Goal: Task Accomplishment & Management: Complete application form

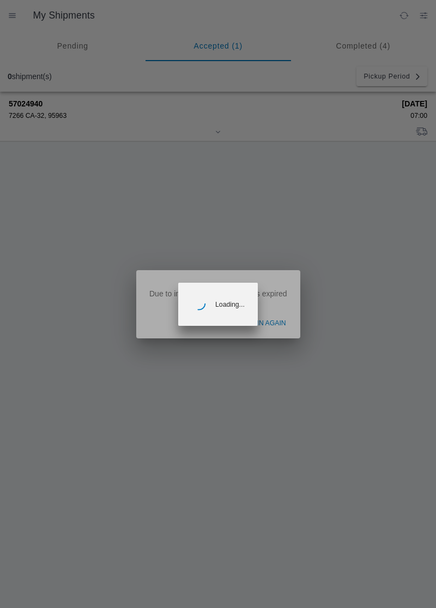
click at [260, 326] on ion-backdrop at bounding box center [218, 304] width 436 height 608
click at [281, 325] on ion-backdrop at bounding box center [218, 304] width 436 height 608
click at [280, 320] on ion-backdrop at bounding box center [218, 304] width 436 height 608
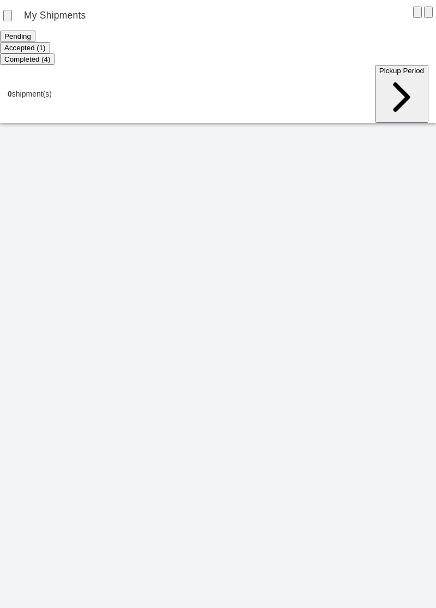
click at [50, 52] on ion-segment-button "Accepted (1)" at bounding box center [25, 47] width 50 height 9
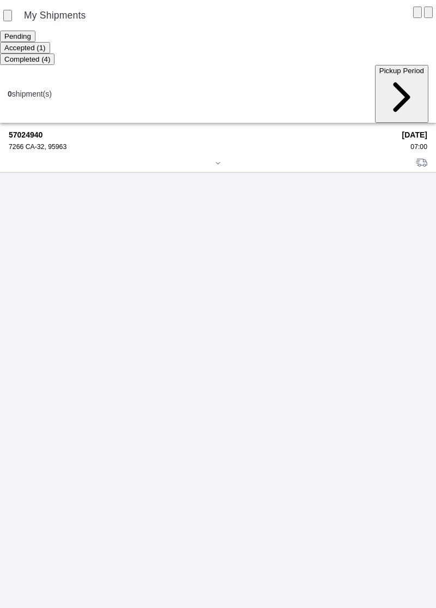
click at [48, 130] on div "57024940 7266 CA-32, 95963" at bounding box center [202, 140] width 386 height 20
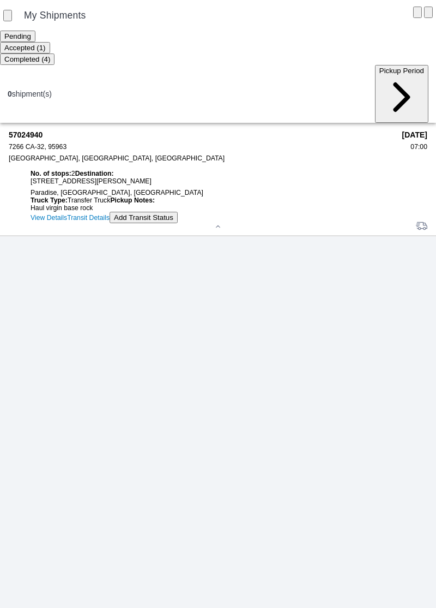
click at [110, 223] on button "Add Transit Status" at bounding box center [144, 217] width 68 height 11
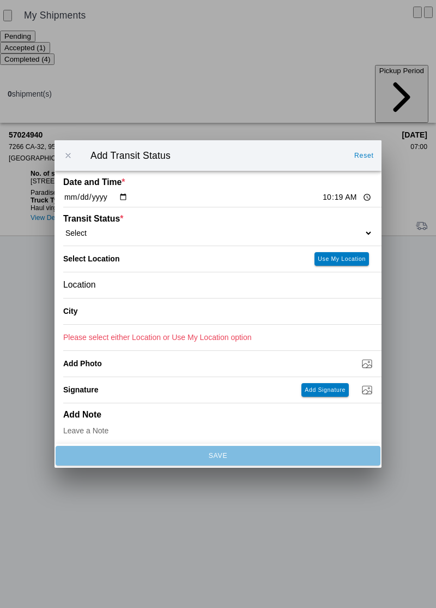
click at [322, 196] on input "10:19" at bounding box center [347, 196] width 51 height 11
type input "09:10"
click at [105, 219] on ion-label "Transit Status *" at bounding box center [179, 219] width 232 height 10
click at [82, 229] on select "Select Arrive at Drop Off Arrive at Pickup Break Start Break Stop Depart Drop O…" at bounding box center [218, 233] width 310 height 10
select select "ARVPULOC"
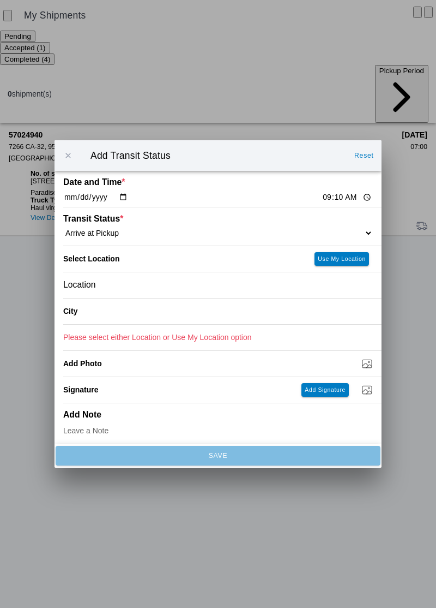
click at [93, 285] on span "Location" at bounding box center [79, 285] width 33 height 10
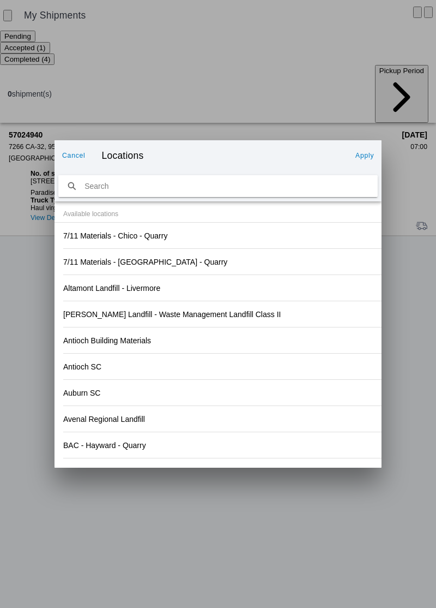
click at [259, 353] on div "Antioch Building Materials" at bounding box center [222, 340] width 319 height 26
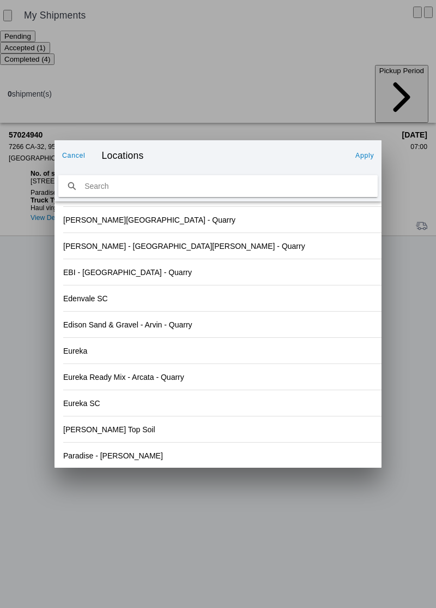
scroll to position [1137, 0]
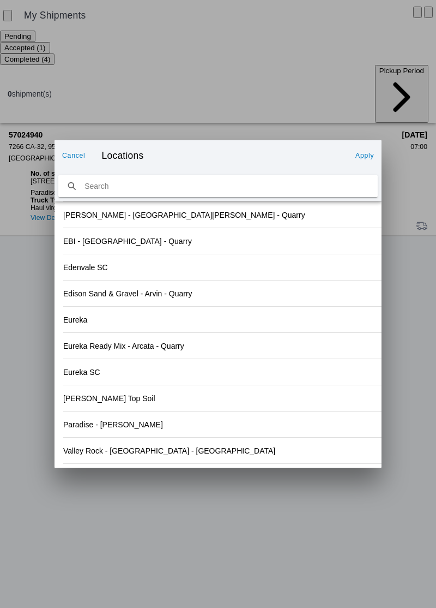
click at [0, 0] on slot "Valley Rock - [GEOGRAPHIC_DATA] - [GEOGRAPHIC_DATA]" at bounding box center [0, 0] width 0 height 0
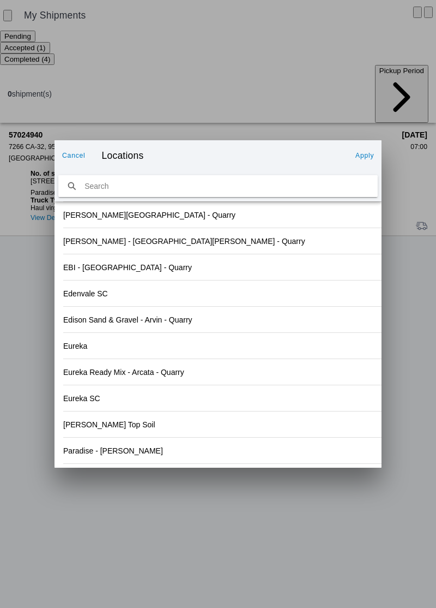
click at [0, 0] on slot "Apply" at bounding box center [0, 0] width 0 height 0
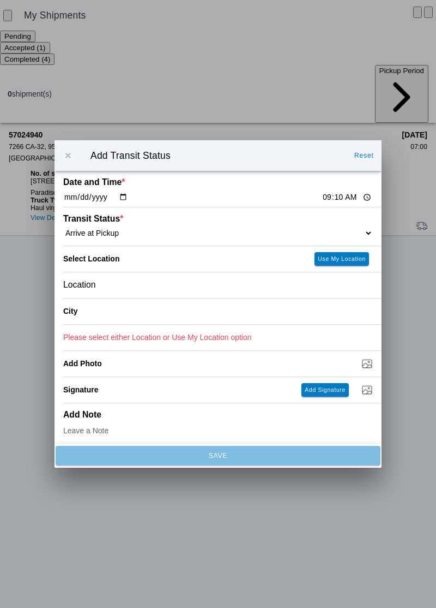
type input "Orland"
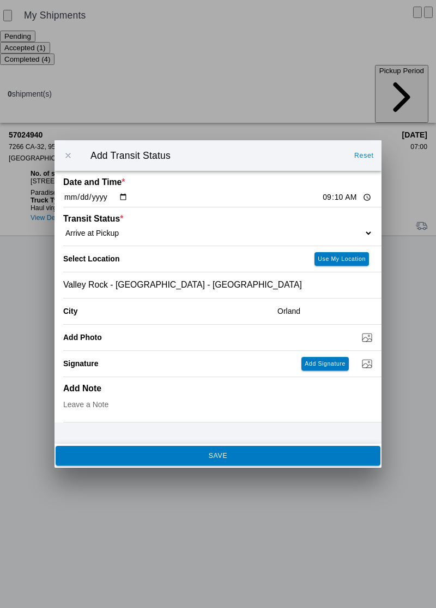
click at [209, 464] on button "SAVE" at bounding box center [218, 456] width 325 height 20
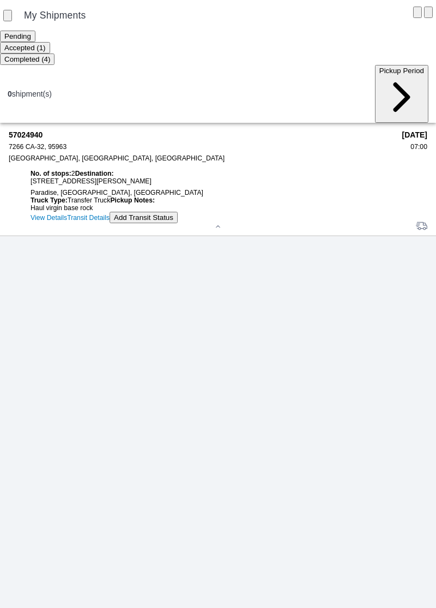
click at [0, 0] on slot "Add Transit Status" at bounding box center [0, 0] width 0 height 0
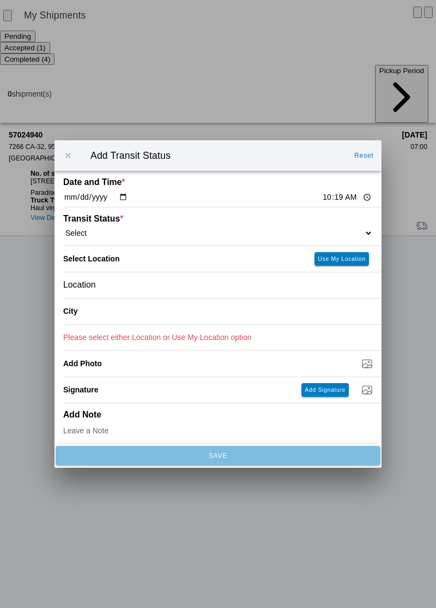
click at [322, 201] on input "10:19" at bounding box center [347, 196] width 51 height 11
type input "09:25"
click at [111, 229] on select "Select Arrive at Drop Off Arrive at Pickup Break Start Break Stop Depart Drop O…" at bounding box center [218, 233] width 310 height 10
select select "DPTPULOC"
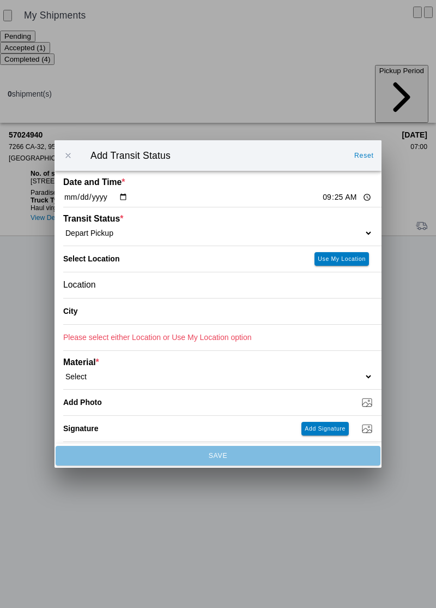
click at [105, 278] on div "Location" at bounding box center [218, 285] width 310 height 26
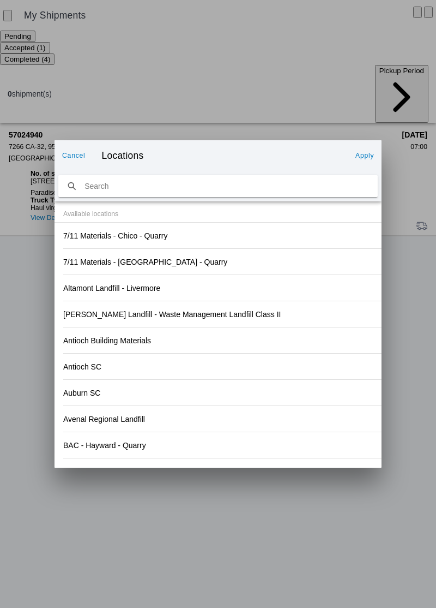
click at [317, 367] on div "Antioch SC" at bounding box center [218, 366] width 310 height 26
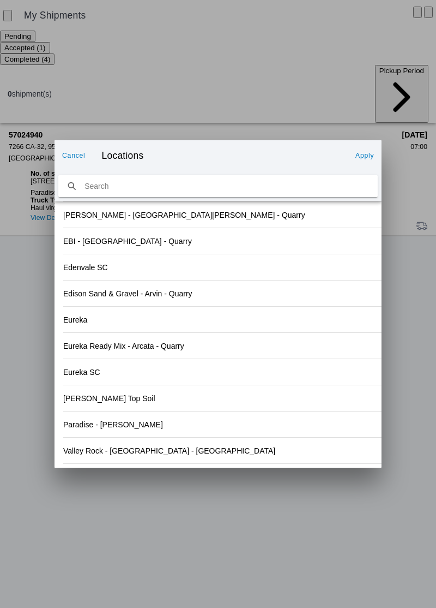
click at [0, 0] on slot "Valley Rock - [GEOGRAPHIC_DATA] - [GEOGRAPHIC_DATA]" at bounding box center [0, 0] width 0 height 0
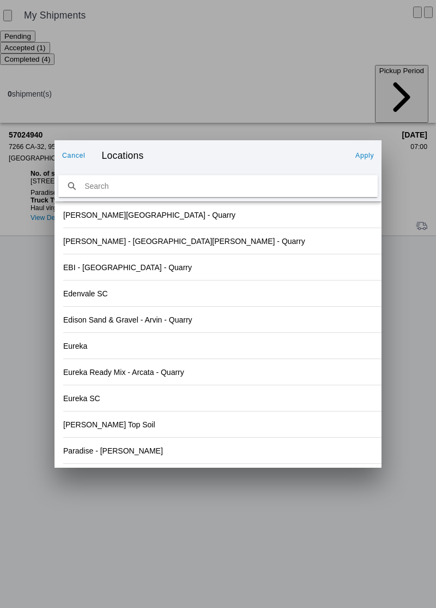
click at [0, 0] on slot "Apply" at bounding box center [0, 0] width 0 height 0
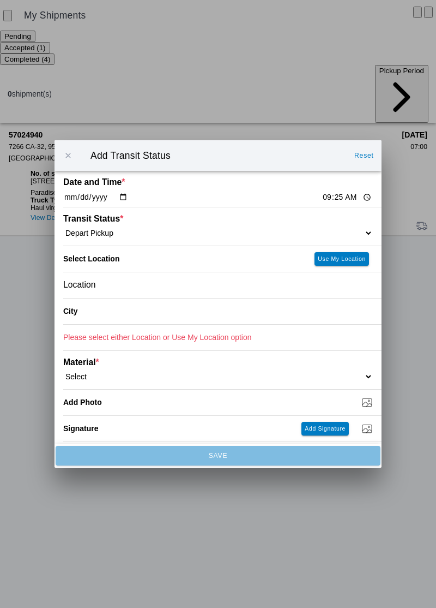
type input "Orland"
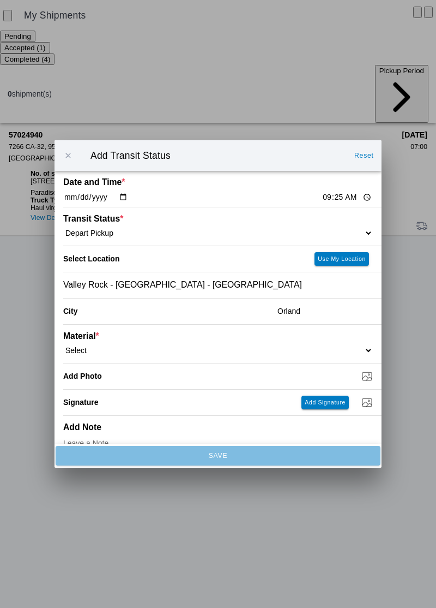
click at [83, 346] on select "Select 1" x 3" Rock 1" x 4" Rock 2" x 4" Rock Asphalt Cold Patch Backfill Spec …" at bounding box center [218, 350] width 310 height 10
select select "708651"
click at [117, 374] on input "Dump / Quarry Tag *" at bounding box center [222, 376] width 319 height 12
click at [129, 372] on input "Dump / Quarry Tag *" at bounding box center [222, 376] width 319 height 12
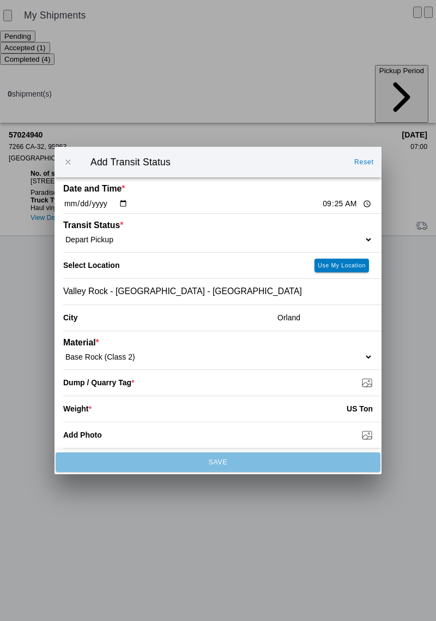
type input "C:\fakepath\17597712098226333215736860938407.jpg"
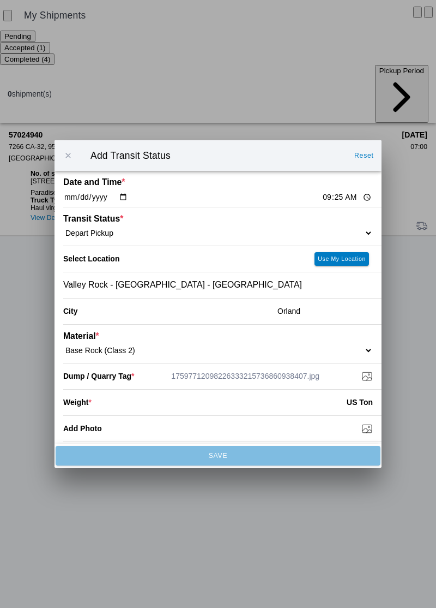
click at [138, 409] on input "number" at bounding box center [219, 402] width 255 height 24
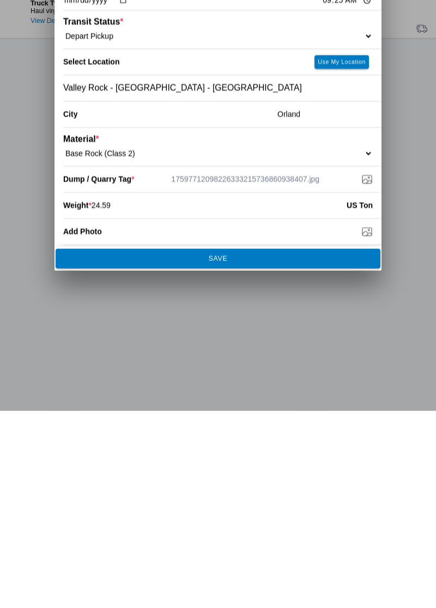
type input "24.59"
click at [249, 458] on span "SAVE" at bounding box center [218, 455] width 310 height 7
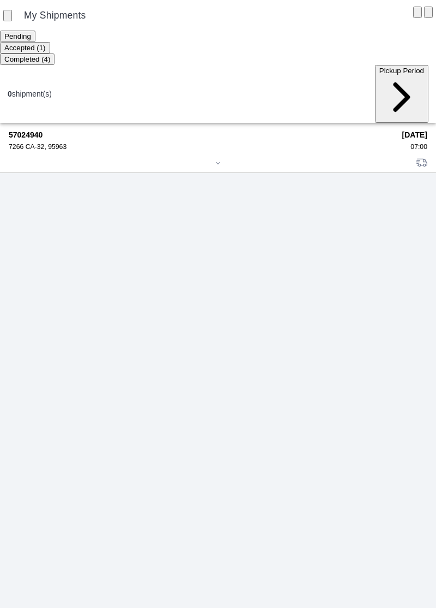
click at [45, 143] on div "7266 CA-32, 95963" at bounding box center [202, 147] width 386 height 8
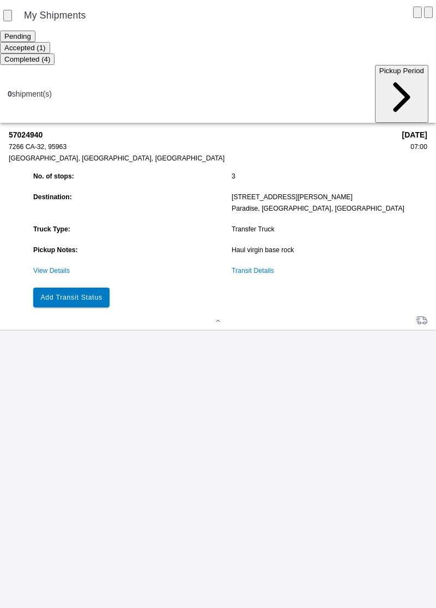
click at [97, 287] on button "Add Transit Status" at bounding box center [71, 297] width 76 height 20
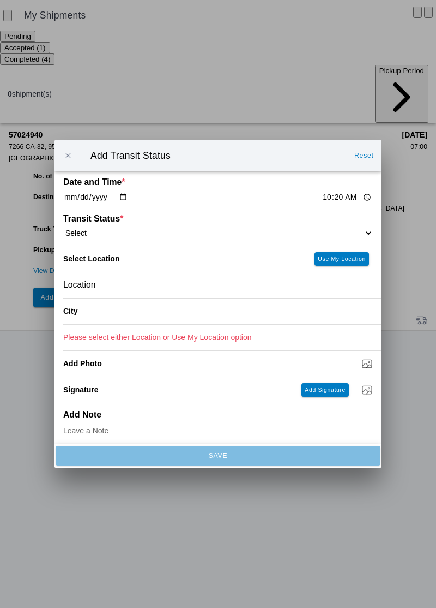
click at [325, 193] on input "10:20" at bounding box center [347, 196] width 51 height 11
type input "10:10"
click at [110, 230] on select "Select Arrive at Drop Off Arrive at Pickup Break Start Break Stop Depart Drop O…" at bounding box center [218, 233] width 310 height 10
select select "ARVDLVLOC"
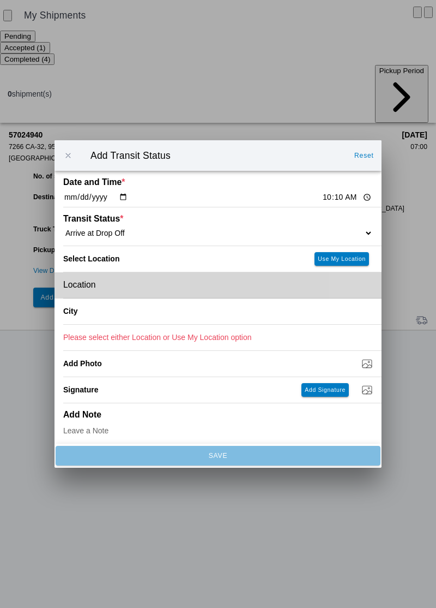
click at [113, 283] on div "Location" at bounding box center [218, 285] width 310 height 26
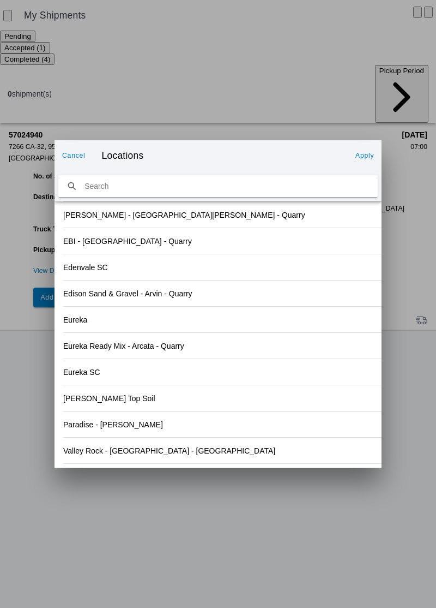
click at [293, 359] on div "Eureka SC" at bounding box center [218, 372] width 310 height 26
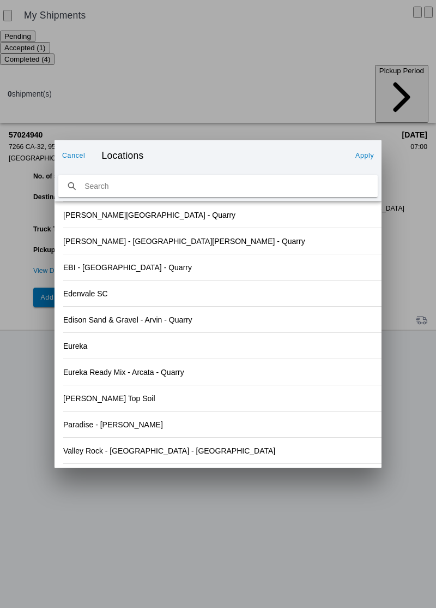
click at [0, 0] on slot "Paradise - [PERSON_NAME]" at bounding box center [0, 0] width 0 height 0
click at [0, 0] on slot "Apply" at bounding box center [0, 0] width 0 height 0
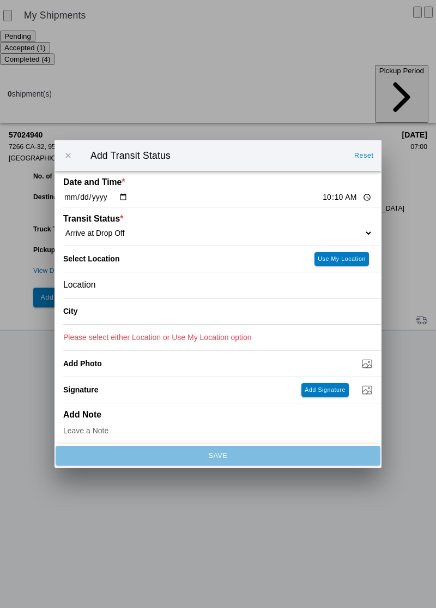
type input "Paradise"
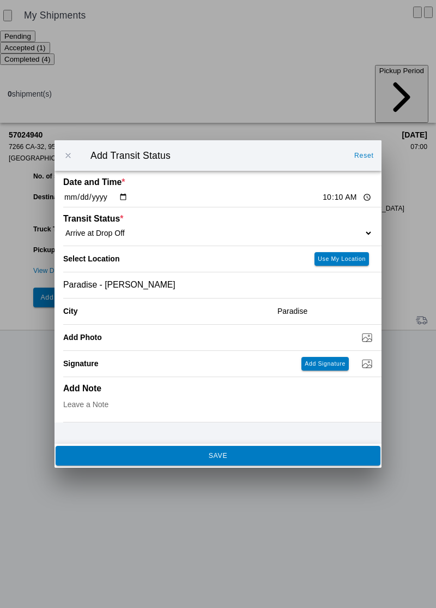
click at [196, 449] on button "SAVE" at bounding box center [218, 456] width 325 height 20
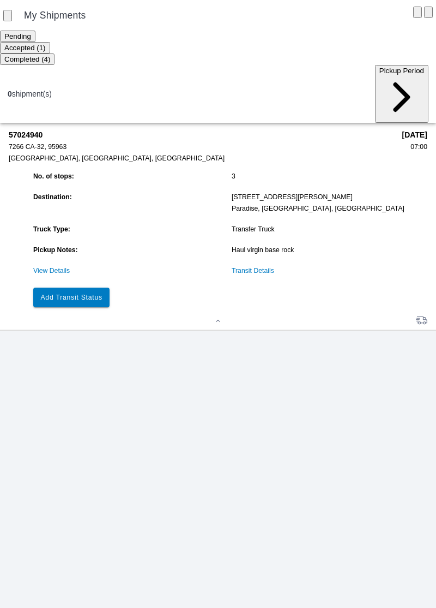
click at [106, 287] on button "Add Transit Status" at bounding box center [71, 297] width 76 height 20
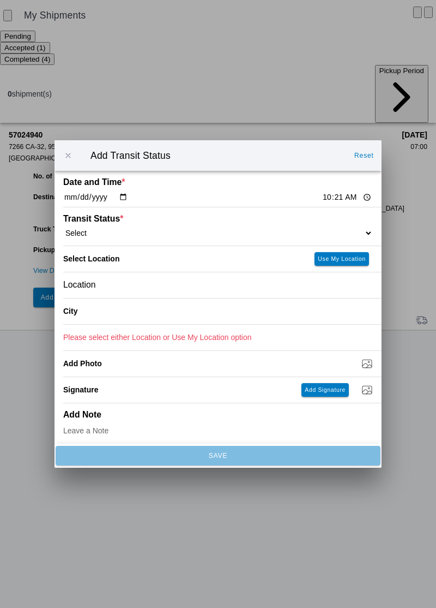
click at [322, 195] on input "10:21" at bounding box center [347, 196] width 51 height 11
type input "10:22"
click at [121, 231] on select "Select Arrive at Drop Off Arrive at Pickup Break Start Break Stop Depart Drop O…" at bounding box center [218, 233] width 310 height 10
select select "DPTDLVLOC"
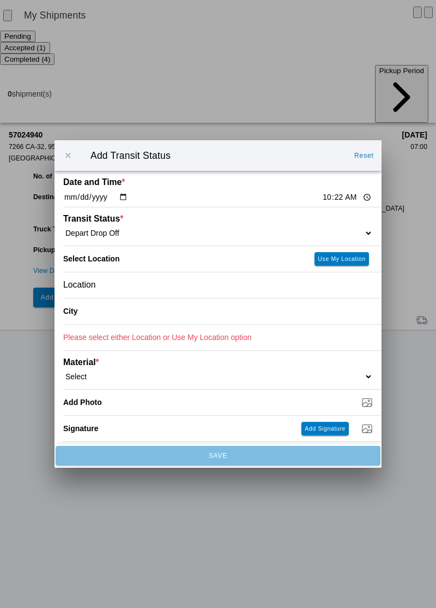
click at [121, 285] on div "Location" at bounding box center [218, 285] width 310 height 26
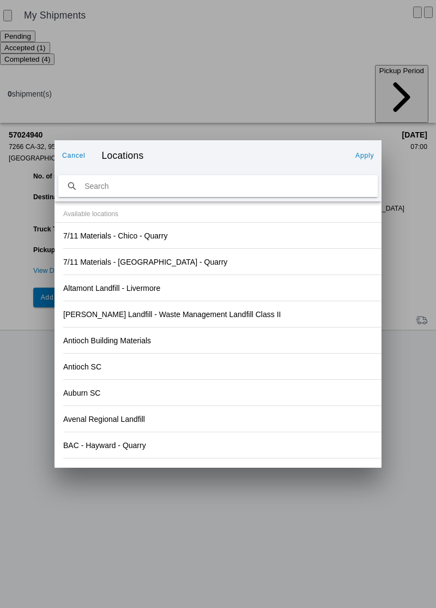
click at [309, 369] on div "Antioch SC" at bounding box center [218, 366] width 310 height 26
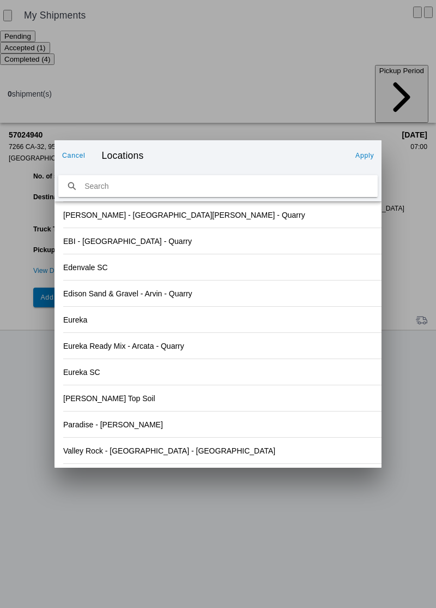
click at [134, 424] on div "Paradise - [PERSON_NAME]" at bounding box center [218, 424] width 310 height 26
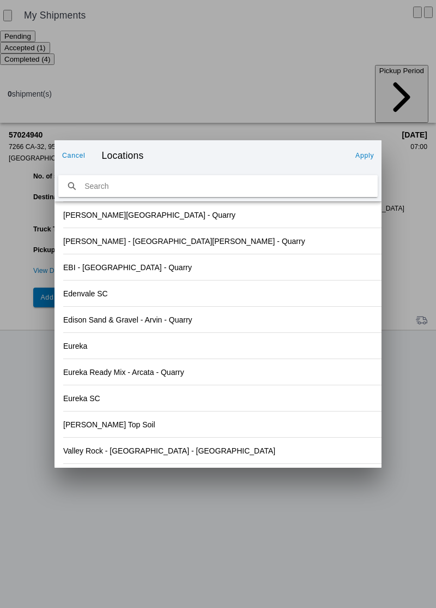
click at [0, 0] on slot "Apply" at bounding box center [0, 0] width 0 height 0
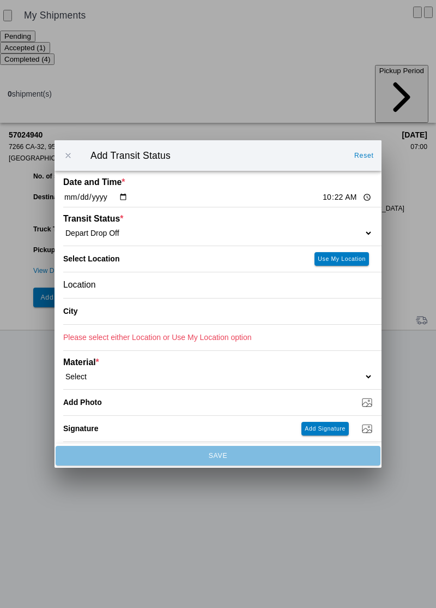
type input "Paradise"
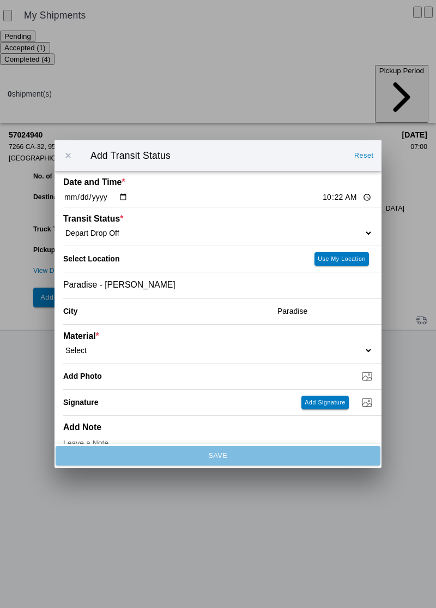
click at [128, 348] on select "Select 1" x 3" Rock 1" x 4" Rock 2" x 4" Rock Asphalt Cold Patch Backfill Spec …" at bounding box center [218, 350] width 310 height 10
select select "708651"
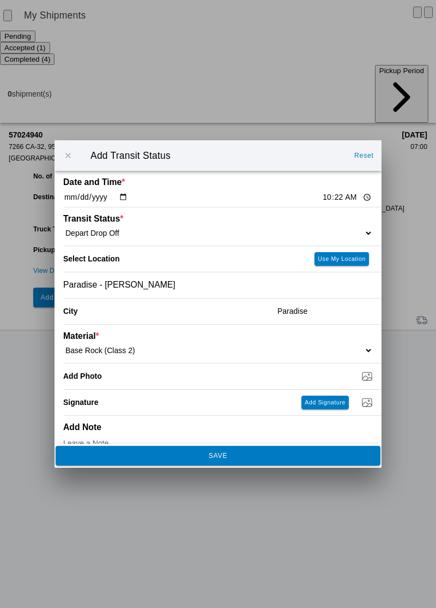
click at [238, 456] on span "SAVE" at bounding box center [218, 455] width 310 height 7
